Goal: Communication & Community: Answer question/provide support

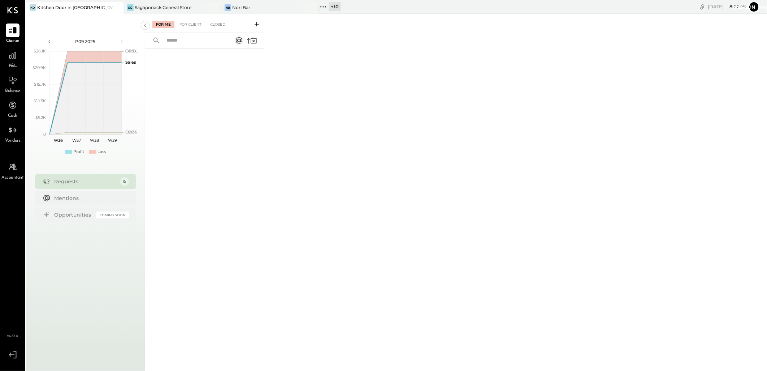
click at [332, 4] on div "+ 10" at bounding box center [335, 6] width 12 height 9
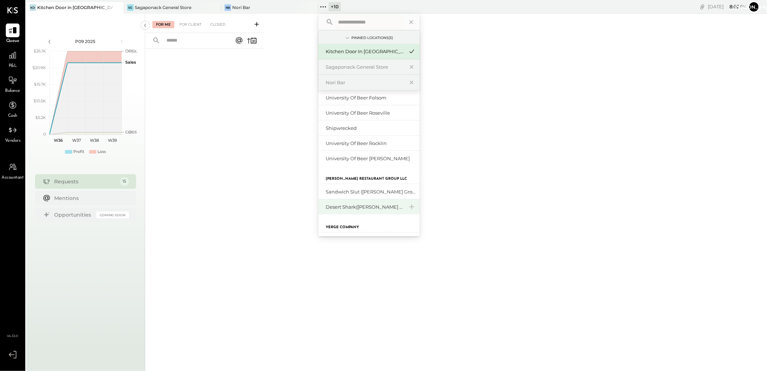
scroll to position [117, 0]
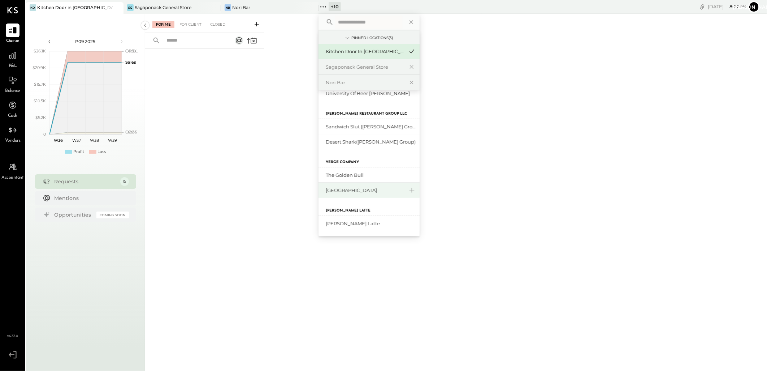
click at [350, 188] on div "[GEOGRAPHIC_DATA]" at bounding box center [365, 190] width 78 height 7
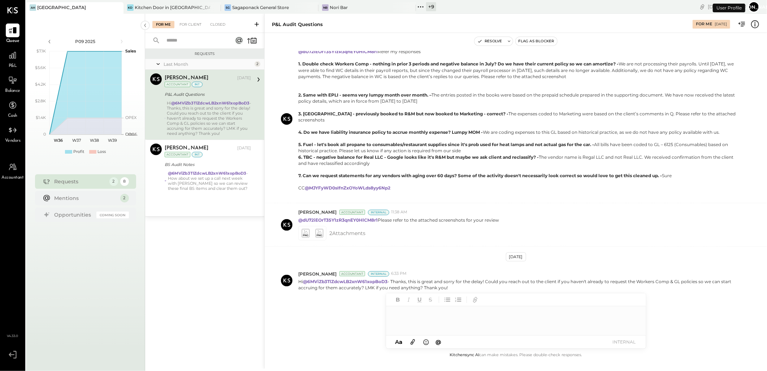
scroll to position [153, 0]
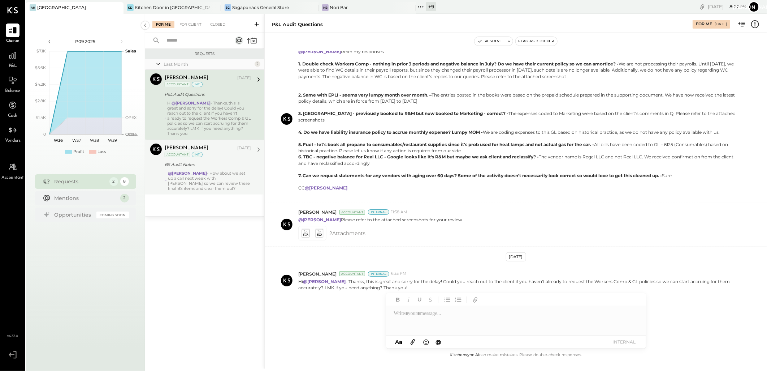
click at [210, 180] on div "@[PERSON_NAME] - How about we set up a call next week with [PERSON_NAME] so we …" at bounding box center [209, 180] width 83 height 20
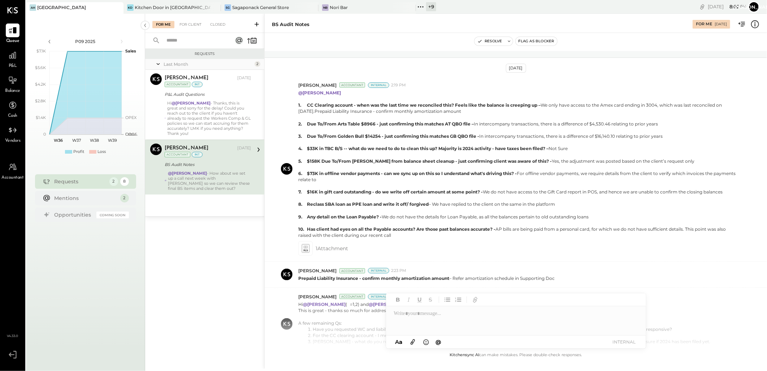
scroll to position [254, 0]
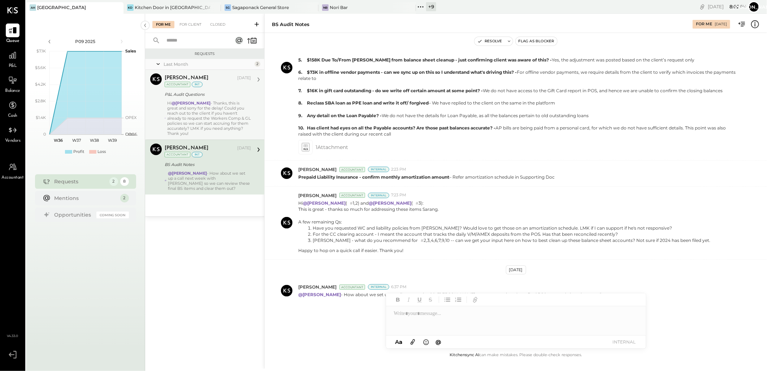
click at [197, 113] on div "Hi @[PERSON_NAME] - Thanks, this is great and sorry for the delay! Could you re…" at bounding box center [209, 117] width 84 height 35
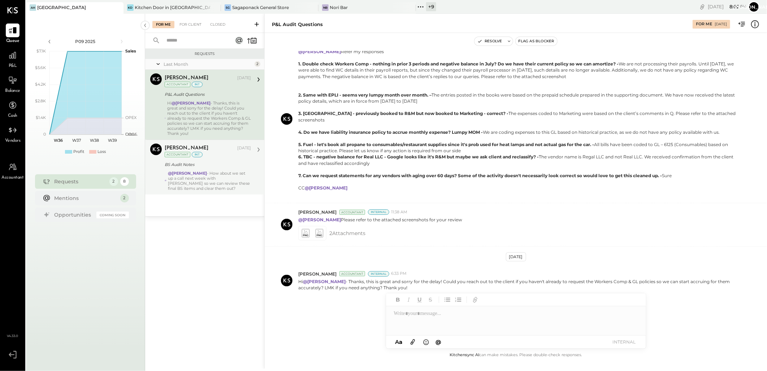
scroll to position [153, 0]
click at [190, 26] on div "For Client" at bounding box center [190, 24] width 29 height 7
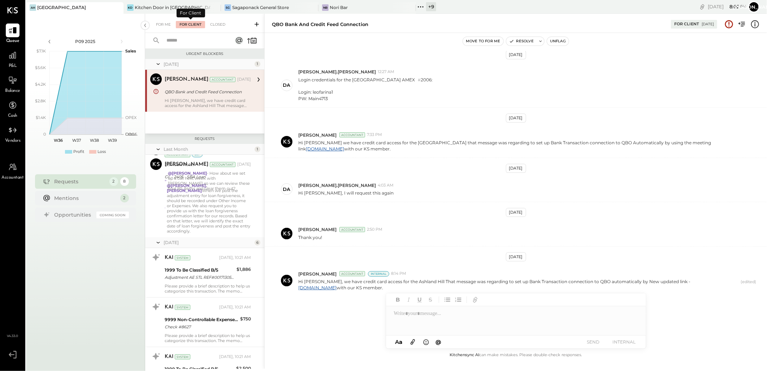
scroll to position [57, 0]
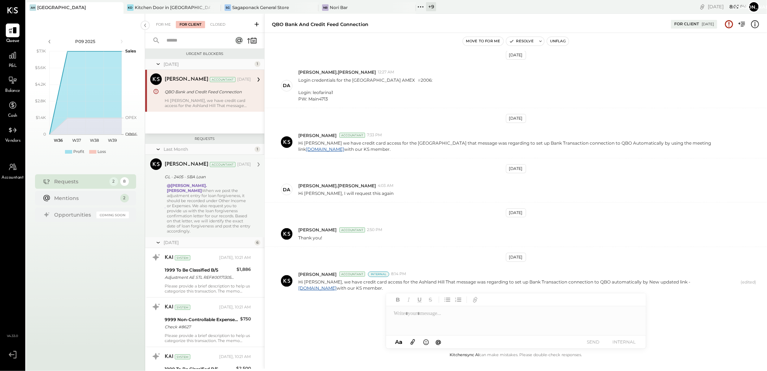
click at [192, 206] on div "@[PERSON_NAME].[PERSON_NAME] When we post the adjustment entry for loan forgive…" at bounding box center [209, 208] width 84 height 51
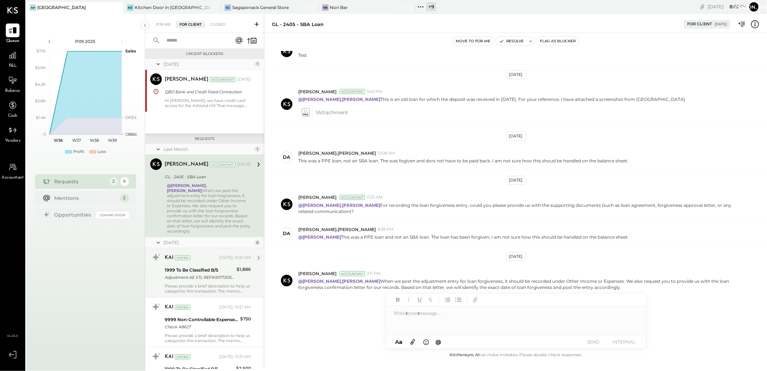
click at [196, 283] on div "Please provide a brief description to help us categorize this transaction. The …" at bounding box center [208, 288] width 86 height 10
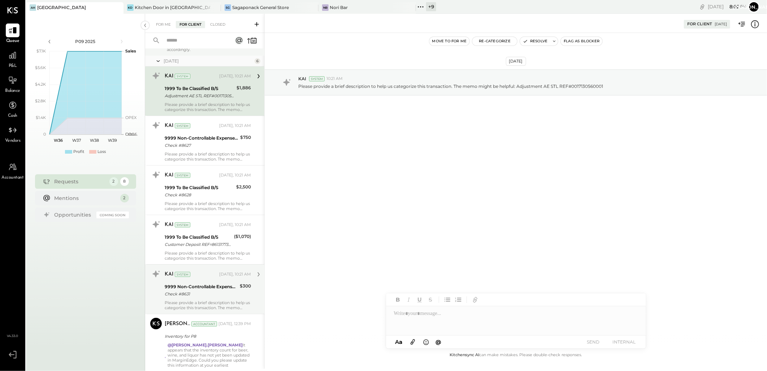
scroll to position [200, 0]
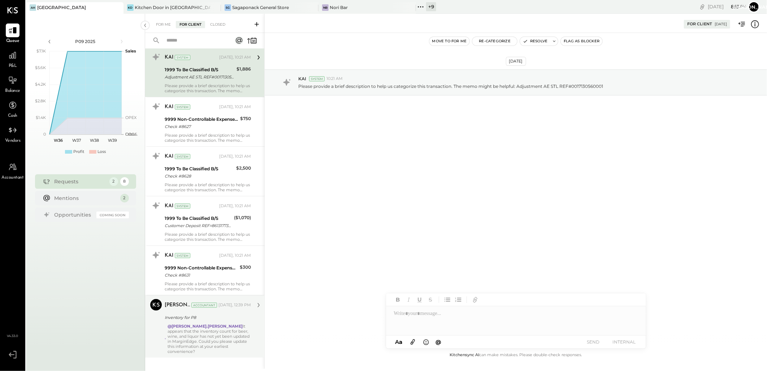
click at [207, 323] on div "@[PERSON_NAME].[PERSON_NAME] It appears that the inventory count for beer, wine…" at bounding box center [209, 338] width 83 height 30
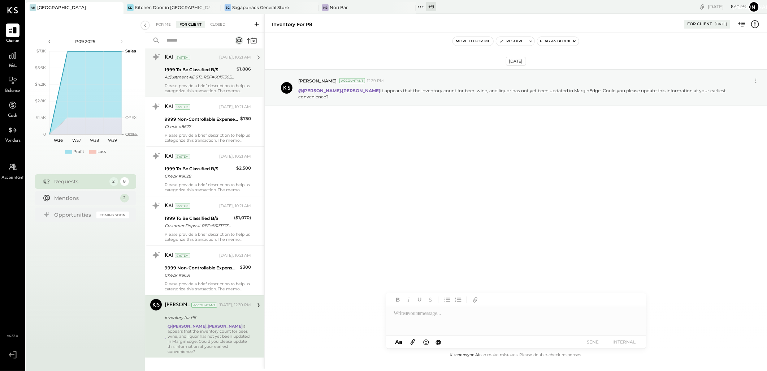
click at [195, 83] on div "Please provide a brief description to help us categorize this transaction. The …" at bounding box center [208, 88] width 86 height 10
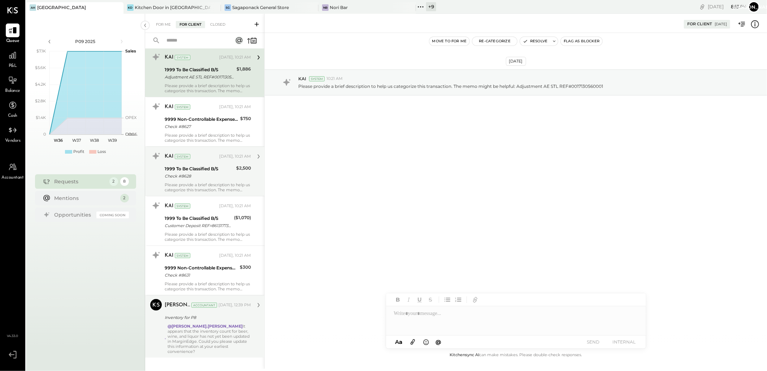
click at [187, 172] on div "Check #8628" at bounding box center [199, 175] width 69 height 7
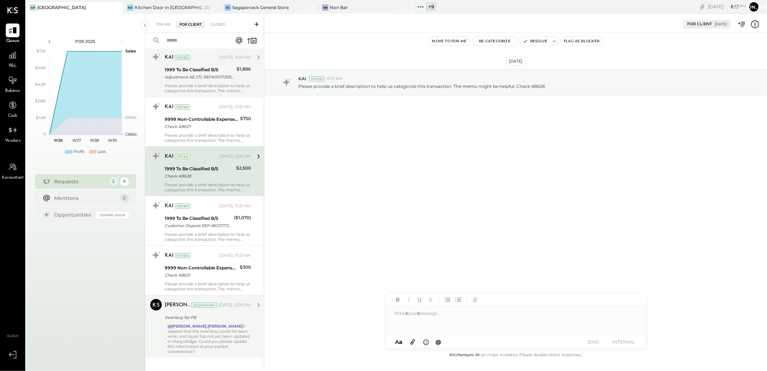
click at [207, 73] on div "Adjustment AE STL REF#0017130560001" at bounding box center [200, 76] width 70 height 7
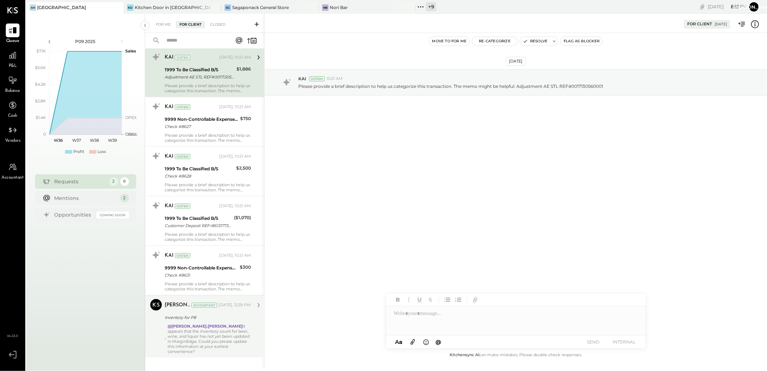
click at [203, 313] on div "Inventory for P8" at bounding box center [207, 316] width 84 height 7
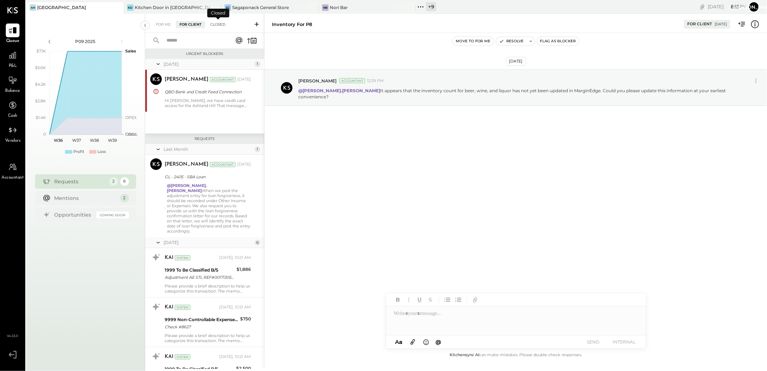
click at [217, 23] on div "Closed" at bounding box center [218, 24] width 22 height 7
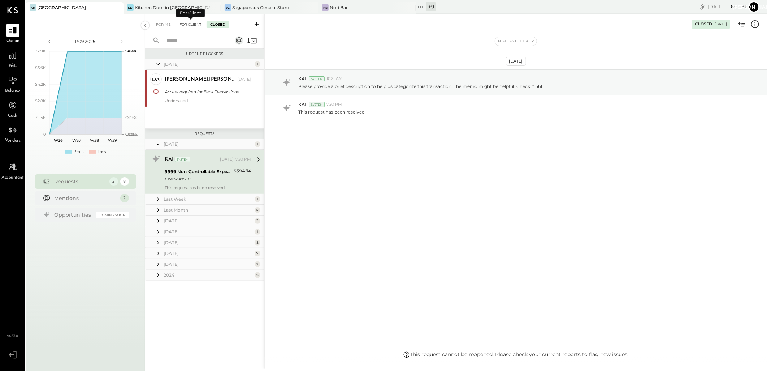
click at [191, 26] on div "For Client" at bounding box center [190, 24] width 29 height 7
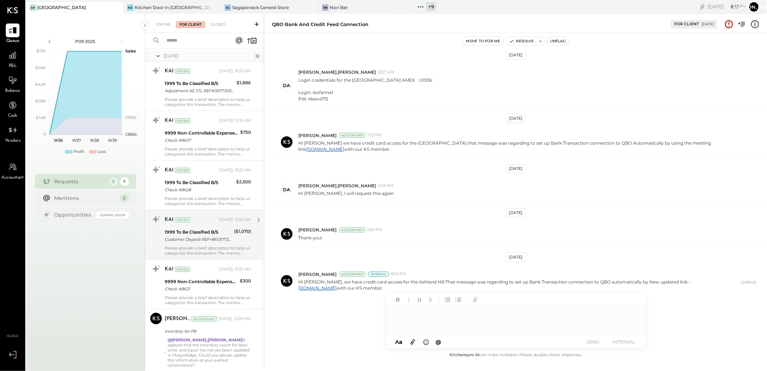
scroll to position [200, 0]
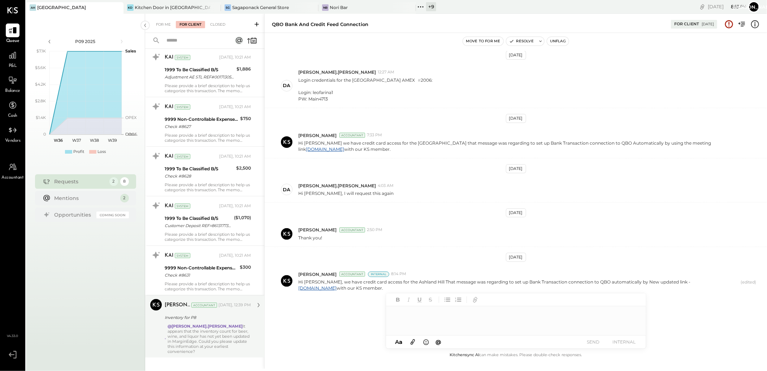
click at [215, 316] on div "Inventory for P8" at bounding box center [207, 317] width 84 height 9
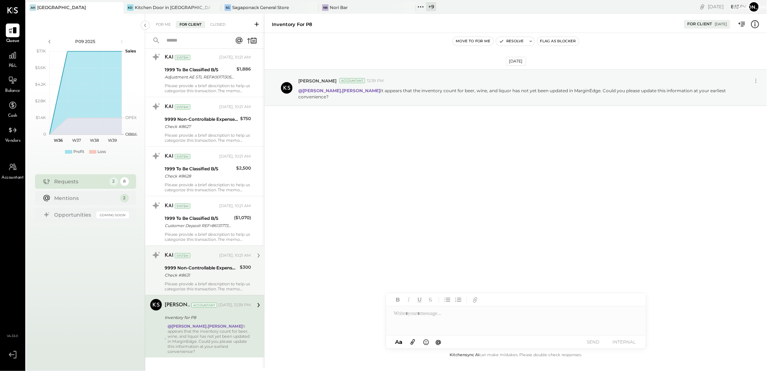
click at [221, 264] on div "9999 Non-Controllable Expenses:Other Income and Expenses:To Be Classified" at bounding box center [201, 267] width 73 height 7
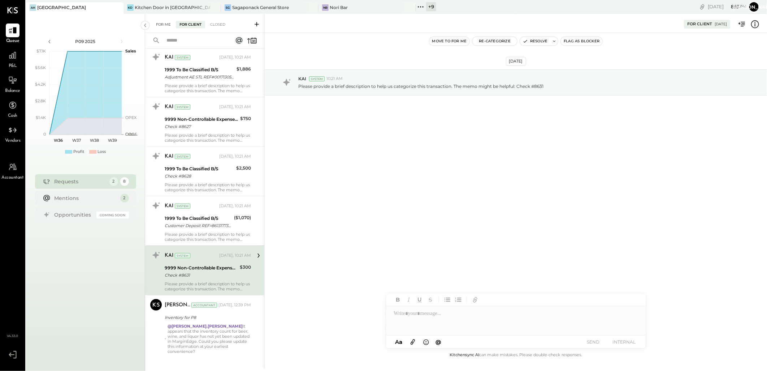
click at [157, 22] on div "For Me" at bounding box center [163, 24] width 22 height 7
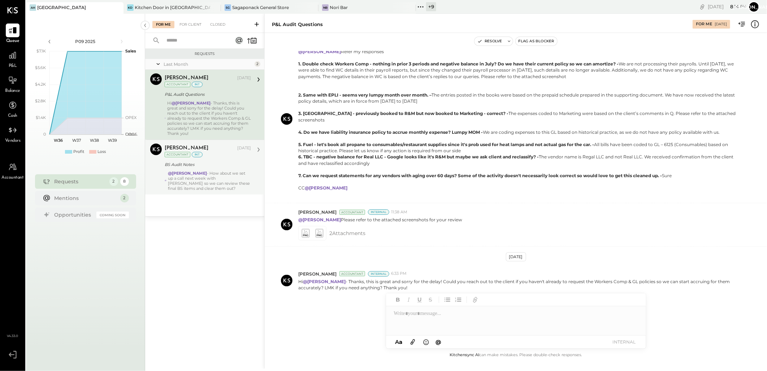
click at [194, 163] on div "BS Audit Notes" at bounding box center [207, 164] width 84 height 7
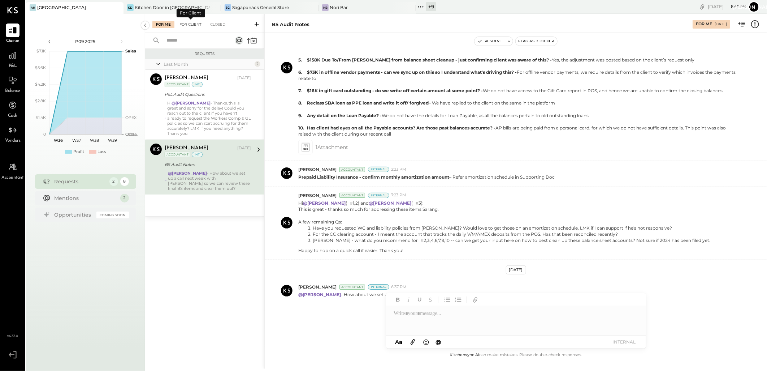
click at [193, 27] on div "For Client" at bounding box center [190, 24] width 29 height 7
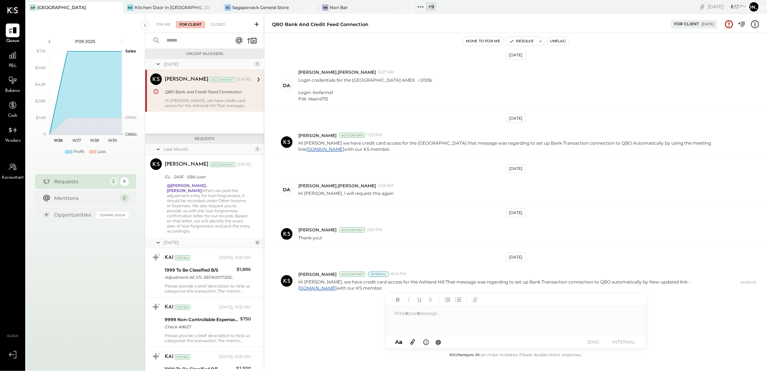
click at [428, 320] on div at bounding box center [516, 320] width 260 height 29
click at [55, 10] on div "[GEOGRAPHIC_DATA]" at bounding box center [61, 7] width 49 height 6
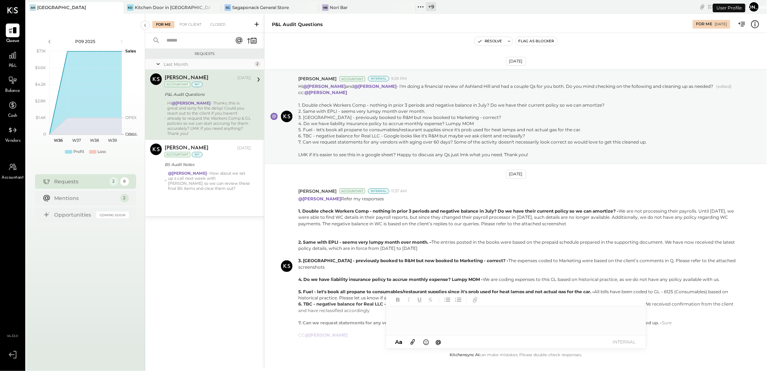
scroll to position [153, 0]
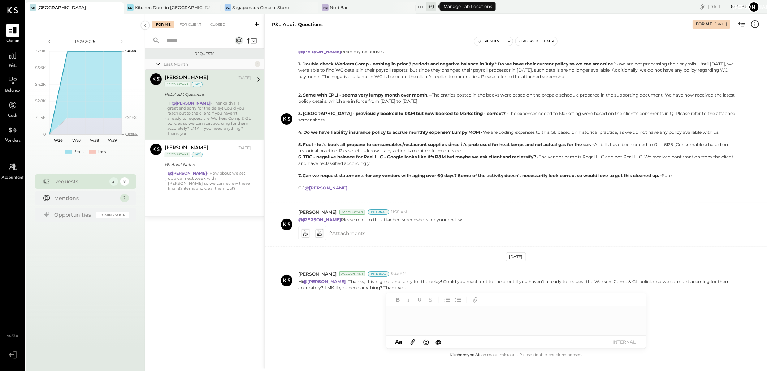
click at [434, 9] on div "+ 9" at bounding box center [431, 6] width 10 height 9
click at [420, 316] on div at bounding box center [516, 320] width 260 height 29
click at [211, 95] on div "P&L Audit Questions" at bounding box center [207, 94] width 84 height 7
drag, startPoint x: 309, startPoint y: 59, endPoint x: 380, endPoint y: 59, distance: 70.8
click at [380, 61] on b "1. Double check Workers Comp - nothing in prior 3 periods and negative balance …" at bounding box center [458, 63] width 320 height 5
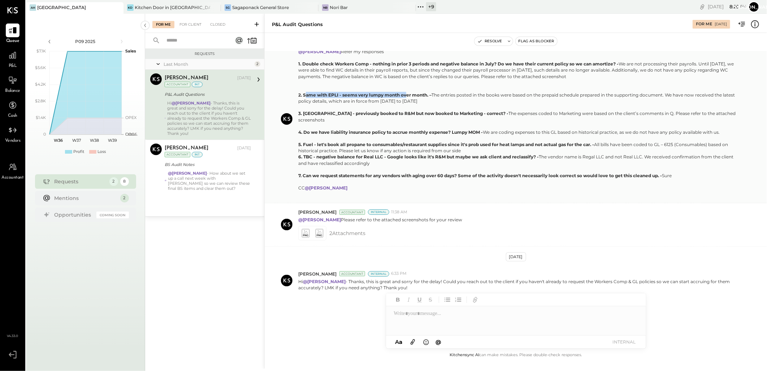
drag, startPoint x: 312, startPoint y: 91, endPoint x: 408, endPoint y: 88, distance: 96.1
click at [408, 92] on div "2. Same with EPLI - seems very lumpy month over month. – The entries posted in …" at bounding box center [518, 98] width 440 height 12
drag, startPoint x: 309, startPoint y: 106, endPoint x: 394, endPoint y: 102, distance: 85.3
click at [394, 102] on p "@[PERSON_NAME] Refer my responses 1. Double check Workers Comp - nothing in pri…" at bounding box center [518, 122] width 440 height 148
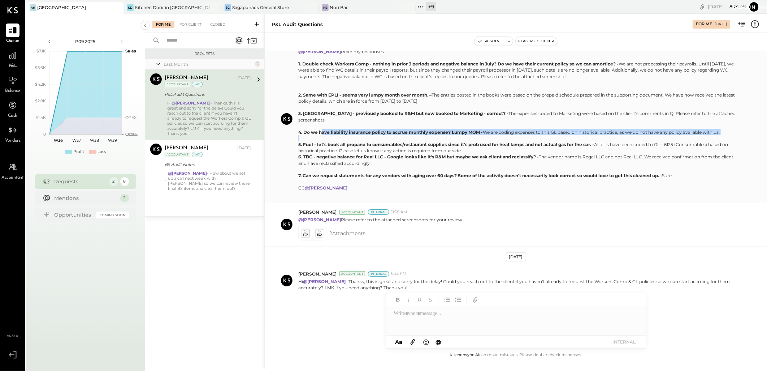
drag, startPoint x: 394, startPoint y: 102, endPoint x: 514, endPoint y: 131, distance: 122.6
click at [514, 131] on p "@[PERSON_NAME] Refer my responses 1. Double check Workers Comp - nothing in pri…" at bounding box center [518, 122] width 440 height 148
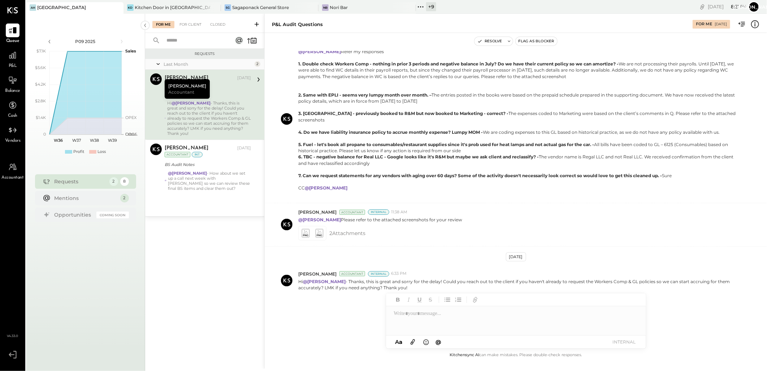
click at [431, 5] on div "+ 9" at bounding box center [431, 6] width 10 height 9
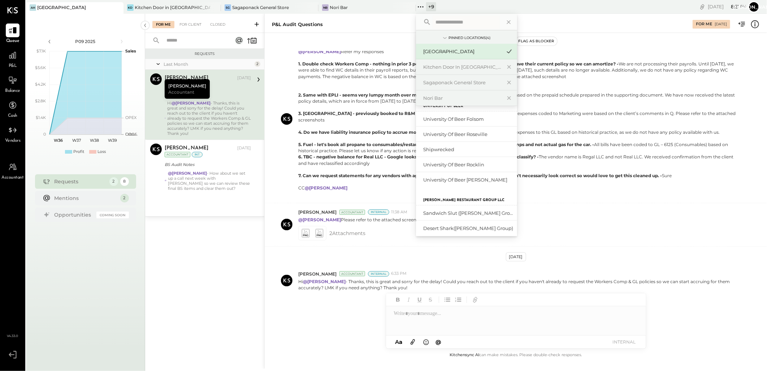
scroll to position [117, 0]
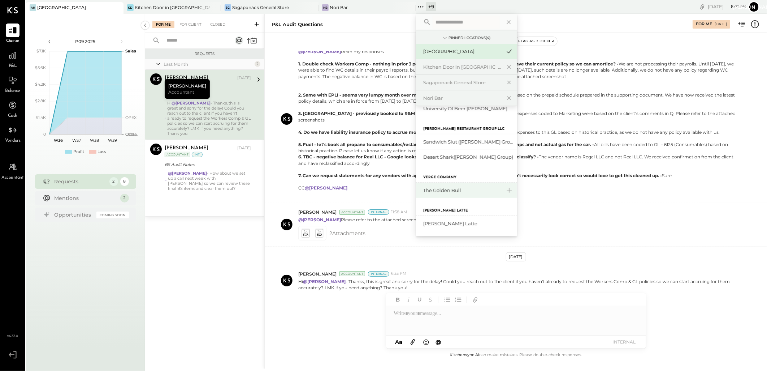
click at [452, 193] on div "The Golden Bull" at bounding box center [462, 190] width 78 height 7
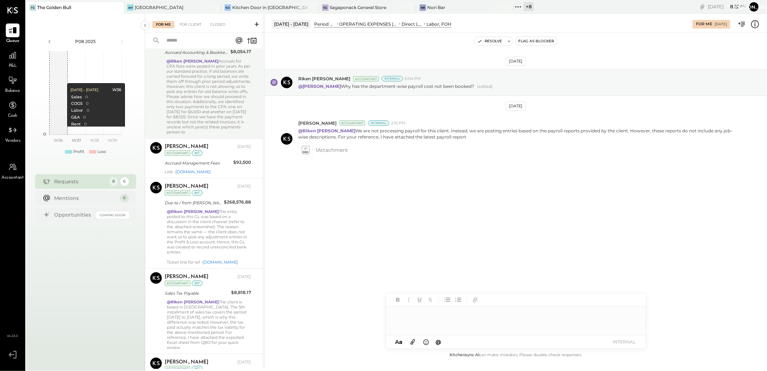
scroll to position [99, 0]
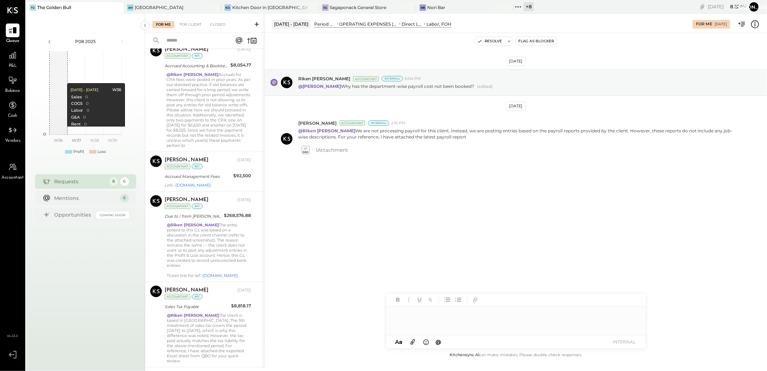
click at [257, 23] on icon at bounding box center [257, 24] width 4 height 4
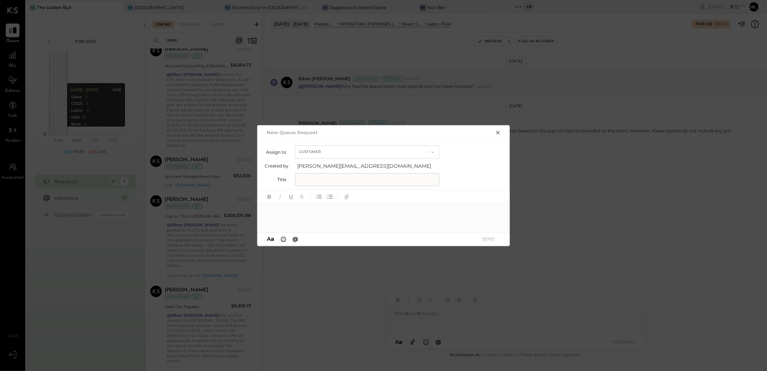
click at [311, 179] on input "text" at bounding box center [367, 179] width 144 height 13
type input "*"
drag, startPoint x: 330, startPoint y: 178, endPoint x: 318, endPoint y: 178, distance: 12.3
click at [318, 178] on input "********" at bounding box center [348, 179] width 106 height 13
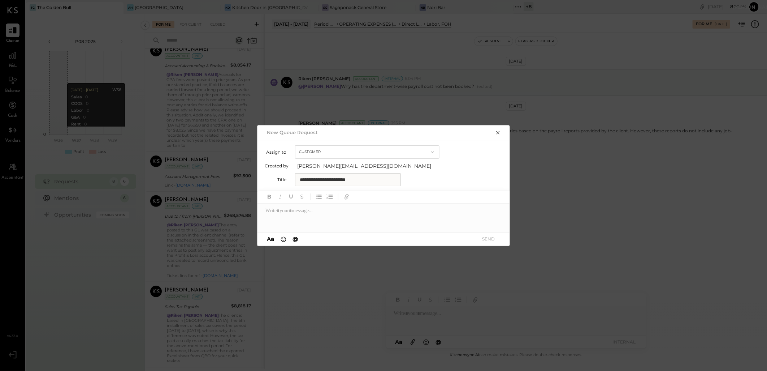
click at [373, 180] on input "**********" at bounding box center [348, 179] width 106 height 13
click at [324, 212] on div at bounding box center [384, 217] width 253 height 29
click at [287, 213] on div at bounding box center [384, 217] width 253 height 29
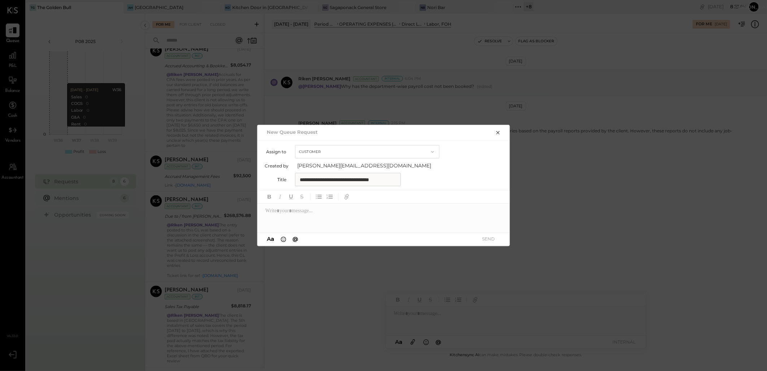
click at [323, 176] on input "**********" at bounding box center [348, 179] width 106 height 13
drag, startPoint x: 323, startPoint y: 176, endPoint x: 298, endPoint y: 175, distance: 25.3
click at [298, 175] on input "**********" at bounding box center [348, 179] width 106 height 13
type input "**********"
drag, startPoint x: 389, startPoint y: 178, endPoint x: 511, endPoint y: 160, distance: 123.0
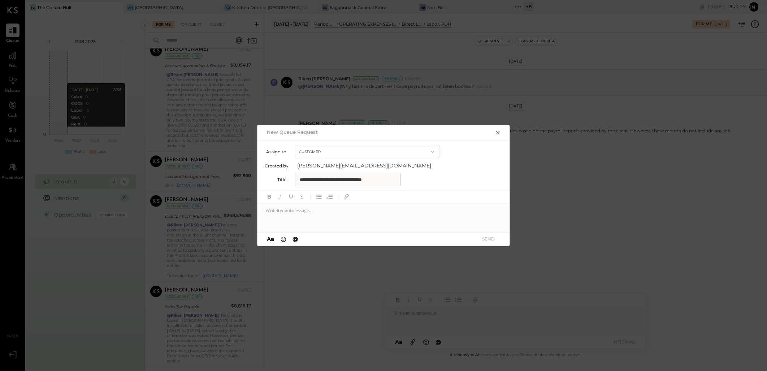
click at [389, 178] on input "**********" at bounding box center [348, 179] width 106 height 13
click at [283, 211] on div at bounding box center [384, 217] width 253 height 29
click at [309, 216] on div at bounding box center [384, 217] width 253 height 29
paste div
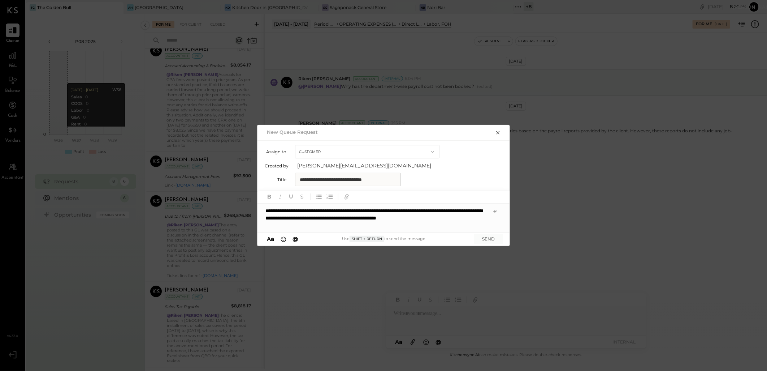
click at [265, 208] on div "**********" at bounding box center [384, 217] width 253 height 29
type input "***"
click at [318, 202] on span "[PERSON_NAME].[PERSON_NAME]" at bounding box center [327, 199] width 57 height 13
click at [490, 241] on button "SEND" at bounding box center [488, 239] width 29 height 10
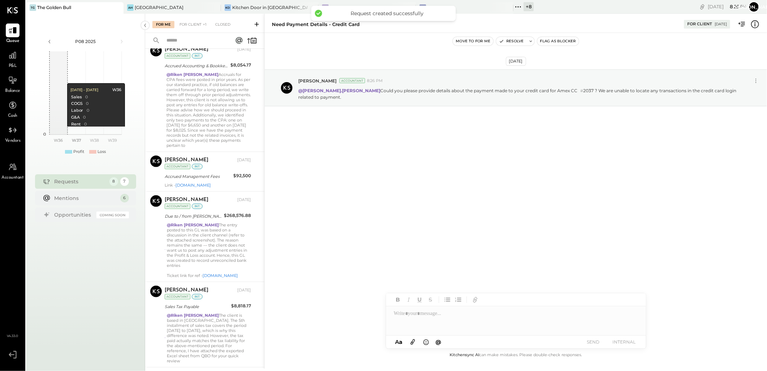
scroll to position [299, 0]
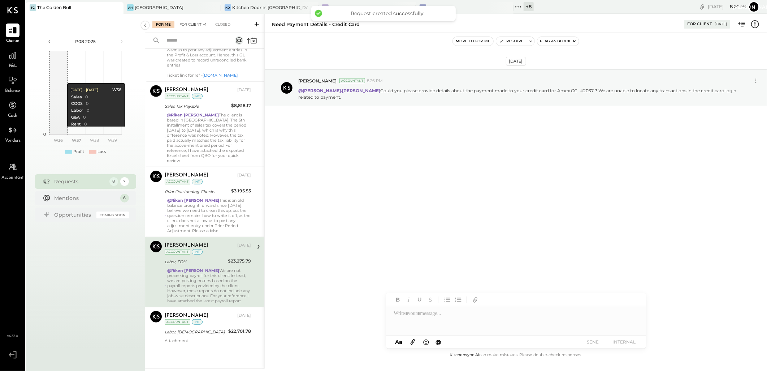
click at [194, 24] on div "For Client +1" at bounding box center [193, 24] width 34 height 7
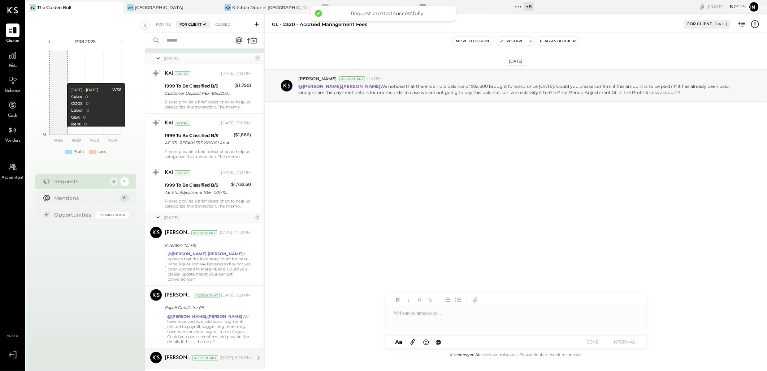
scroll to position [158, 0]
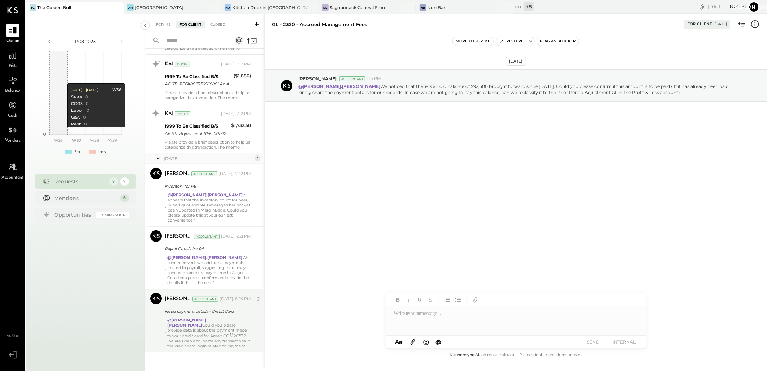
click at [202, 324] on div "@[PERSON_NAME].[PERSON_NAME] Could you please provide details about the payment…" at bounding box center [209, 332] width 84 height 31
